Goal: Information Seeking & Learning: Find specific fact

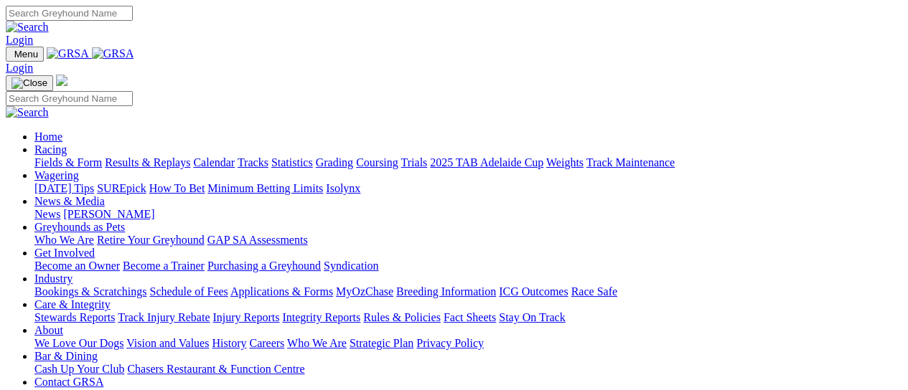
click at [162, 156] on link "Results & Replays" at bounding box center [147, 162] width 85 height 12
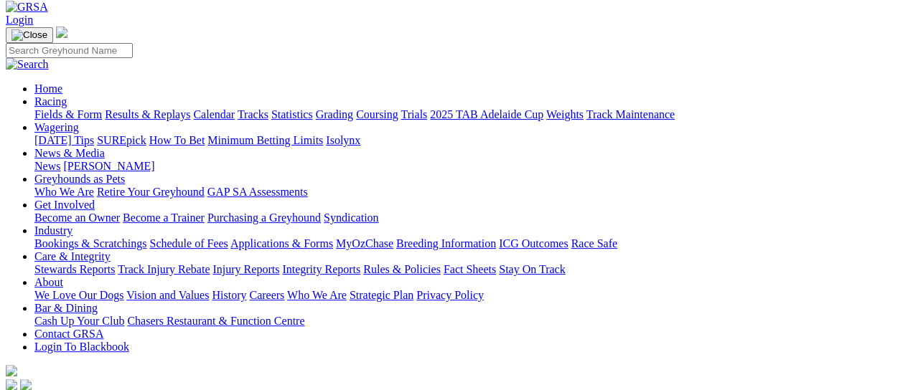
scroll to position [95, 0]
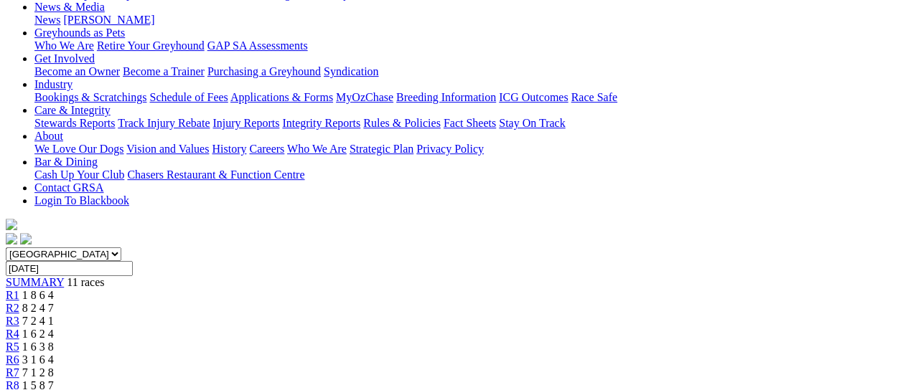
scroll to position [287, 0]
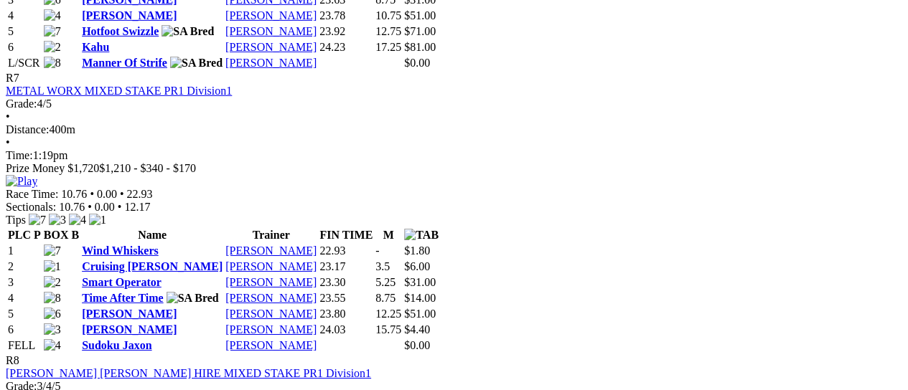
scroll to position [2391, 0]
